Goal: Navigation & Orientation: Find specific page/section

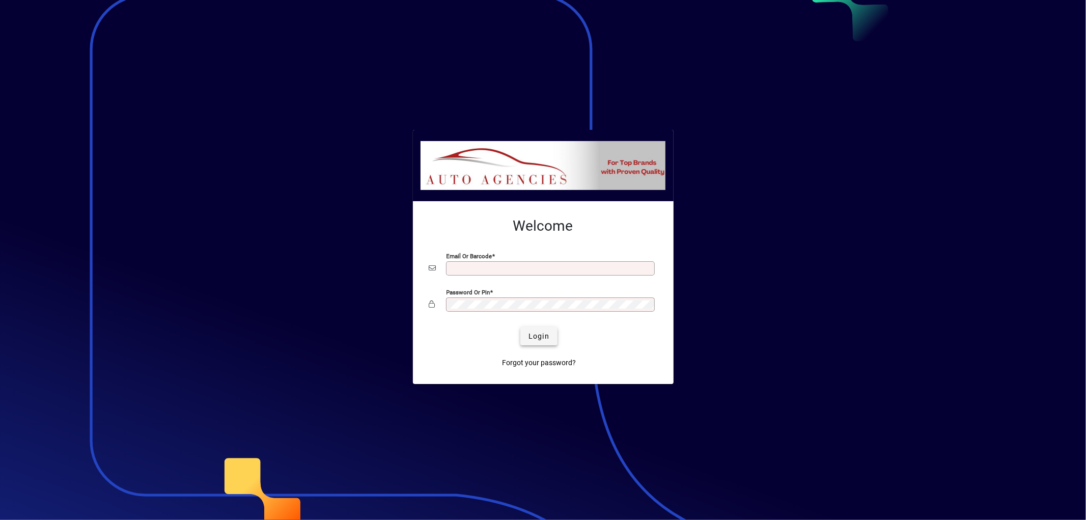
type input "**********"
click at [550, 341] on span "submit" at bounding box center [539, 336] width 37 height 24
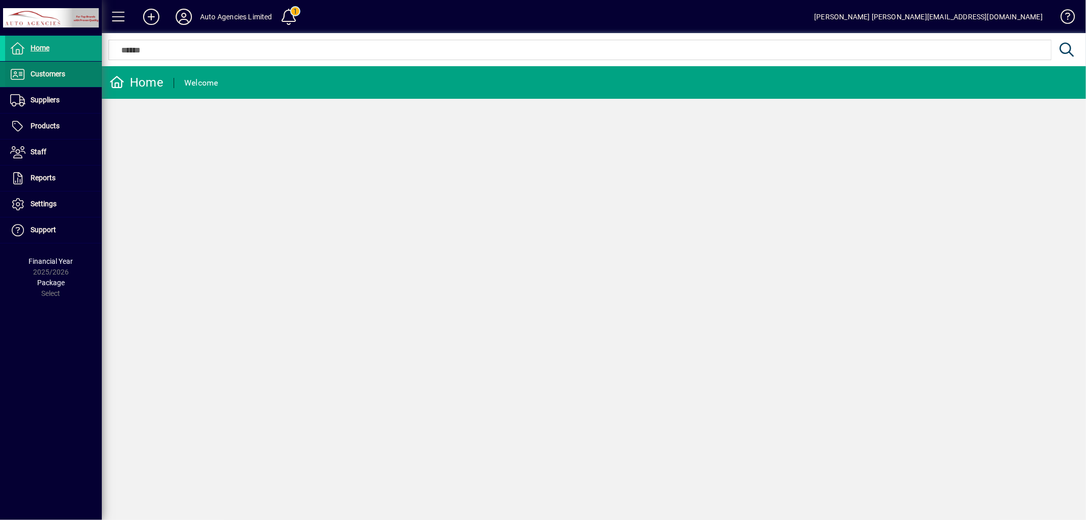
click at [55, 70] on span "Customers" at bounding box center [48, 74] width 35 height 8
